Goal: Navigation & Orientation: Find specific page/section

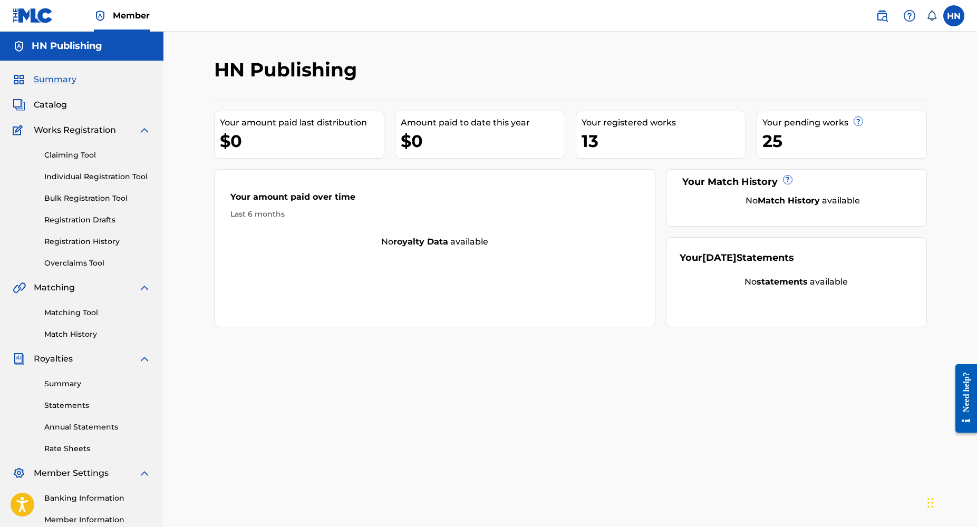
click at [63, 173] on link "Individual Registration Tool" at bounding box center [97, 176] width 106 height 11
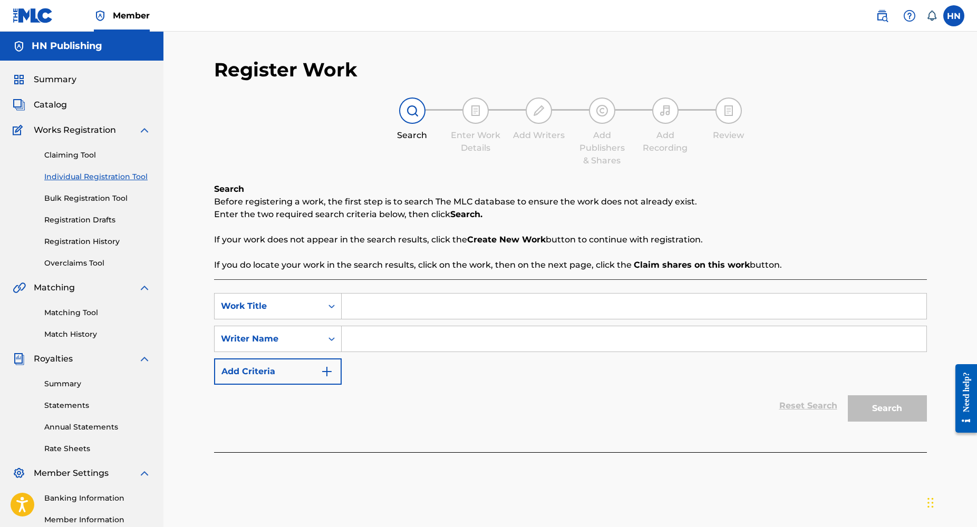
click at [78, 193] on link "Bulk Registration Tool" at bounding box center [97, 198] width 106 height 11
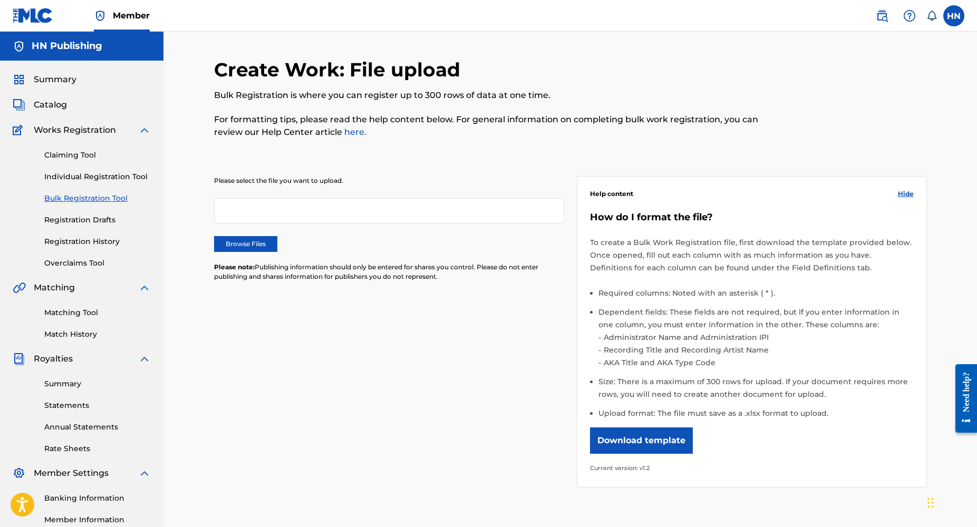
click at [72, 171] on link "Individual Registration Tool" at bounding box center [97, 176] width 106 height 11
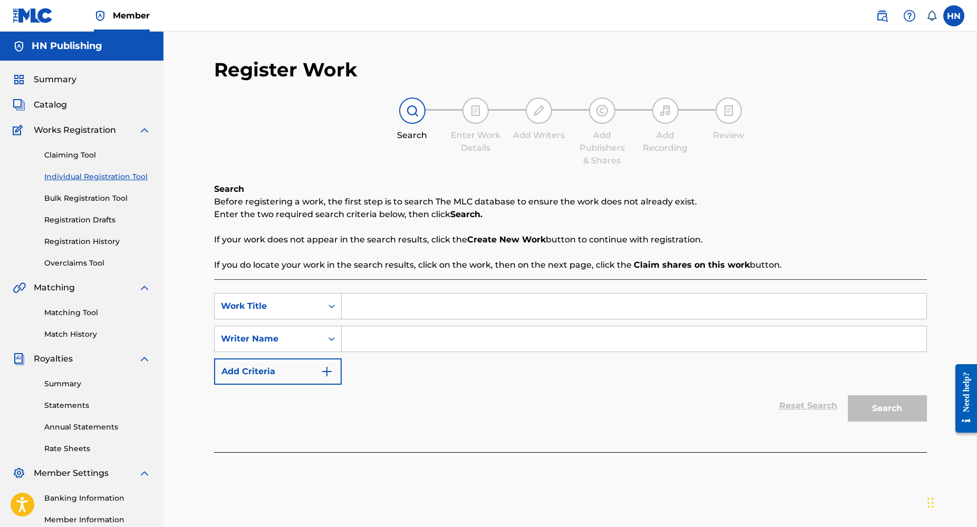
click at [66, 160] on link "Claiming Tool" at bounding box center [97, 155] width 106 height 11
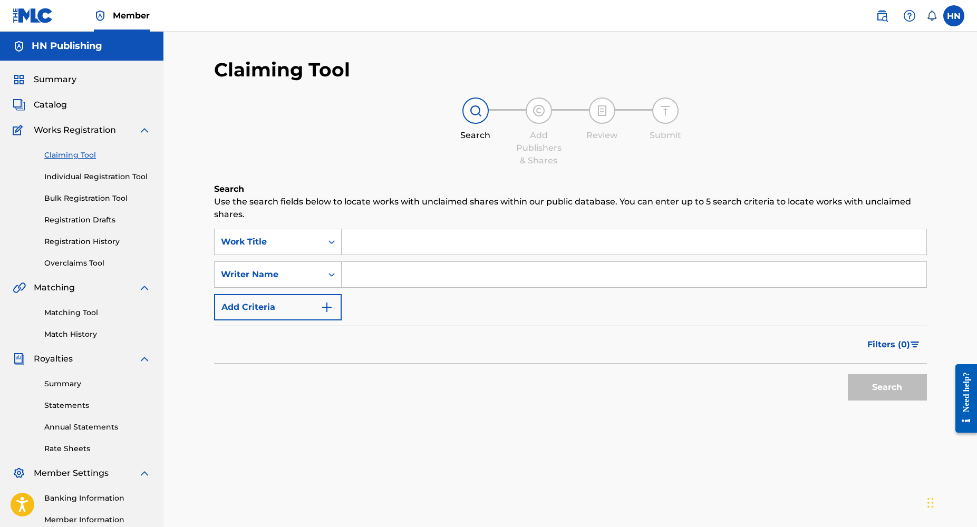
click at [83, 240] on link "Registration History" at bounding box center [97, 241] width 106 height 11
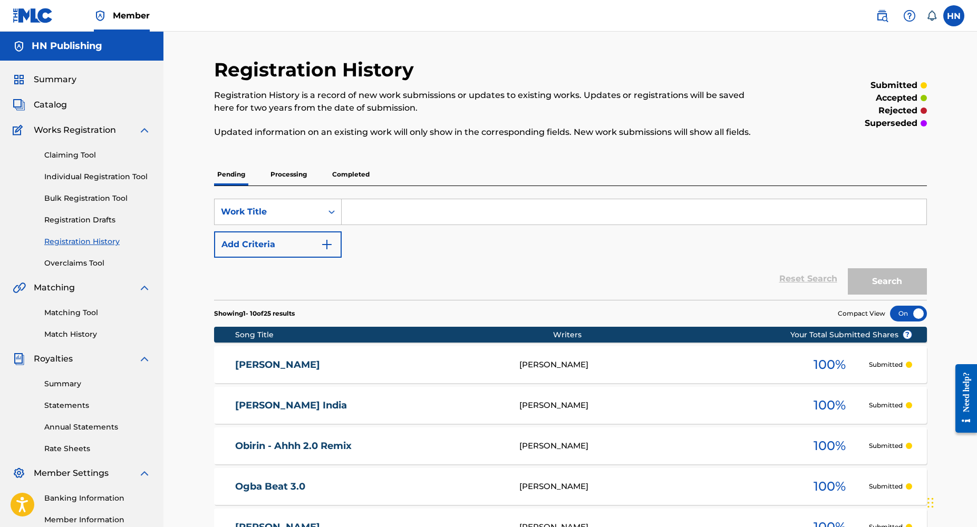
click at [66, 104] on div "Catalog" at bounding box center [82, 105] width 138 height 13
click at [60, 104] on span "Catalog" at bounding box center [50, 105] width 33 height 13
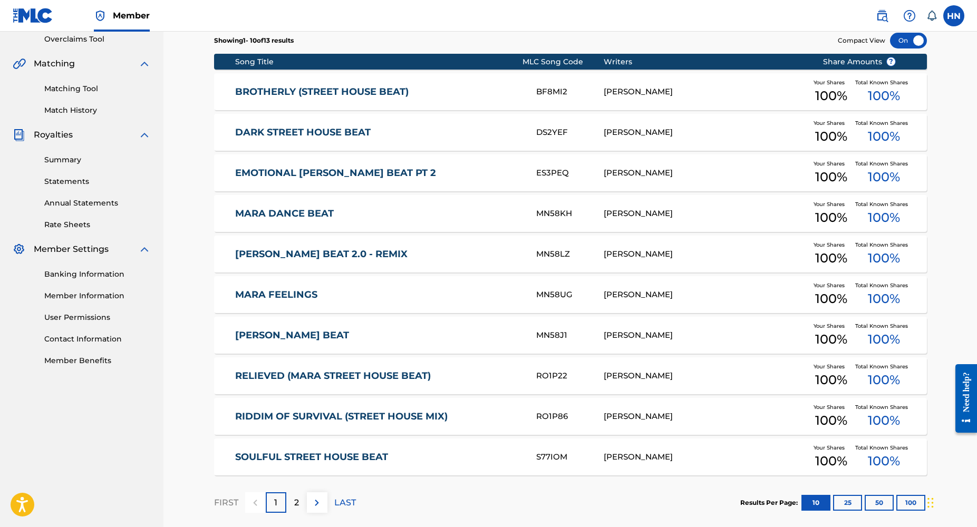
scroll to position [229, 0]
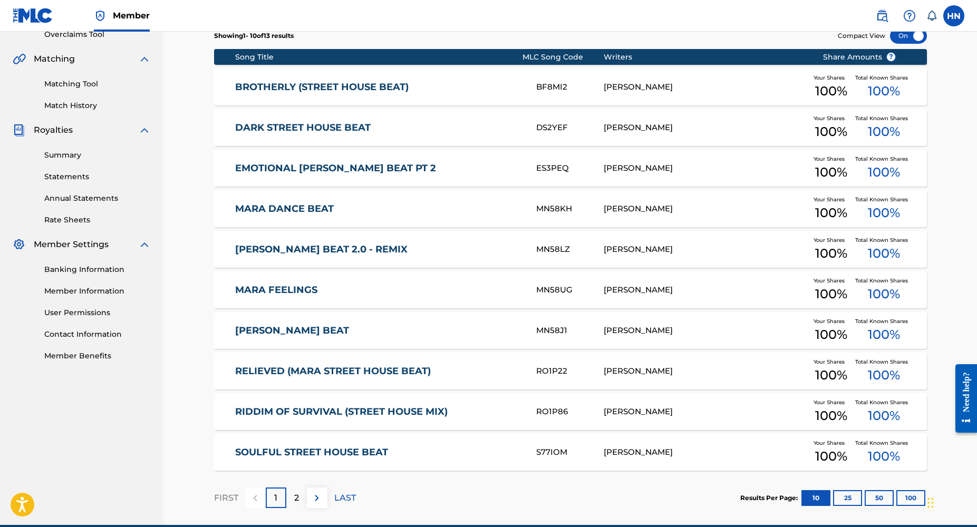
click at [833, 477] on div "Results Per Page: 10 25 50 100" at bounding box center [833, 498] width 187 height 50
click at [906, 500] on button "100" at bounding box center [910, 498] width 29 height 16
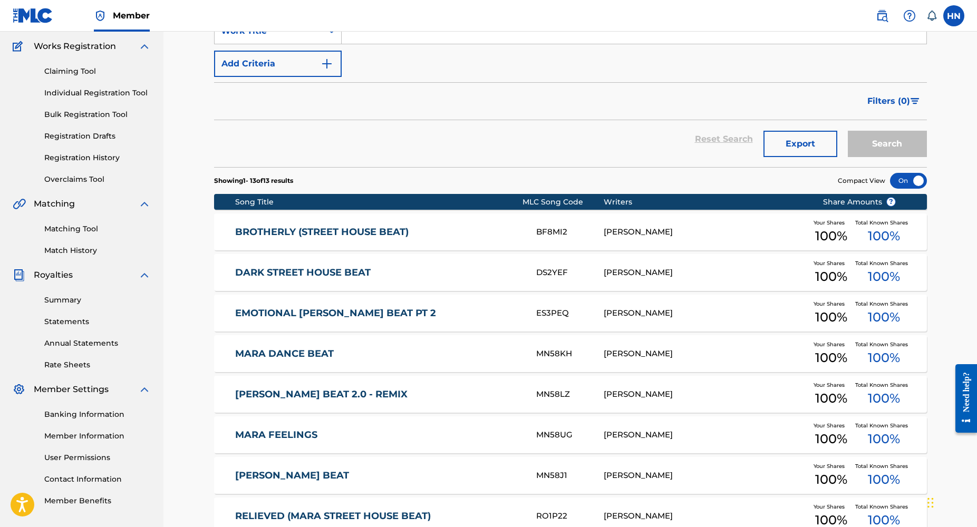
scroll to position [0, 0]
